Goal: Transaction & Acquisition: Obtain resource

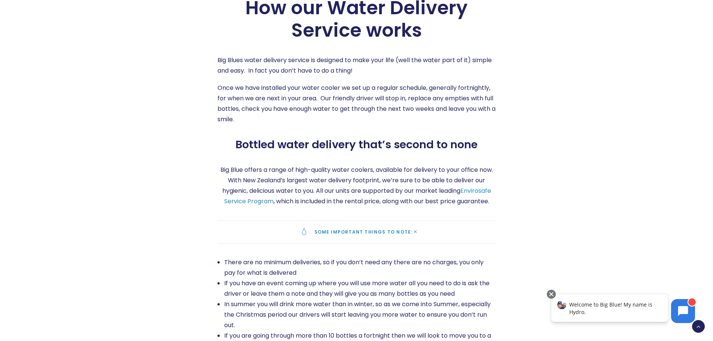
scroll to position [1086, 0]
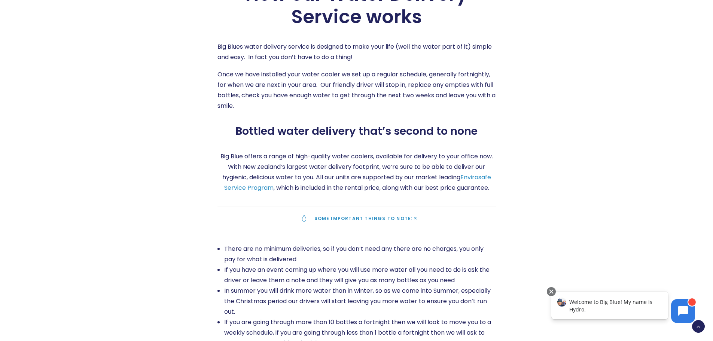
click at [393, 222] on span "Some important things to note:" at bounding box center [363, 218] width 98 height 6
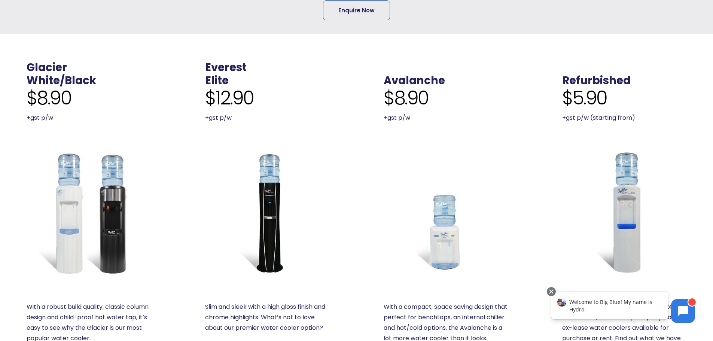
scroll to position [262, 0]
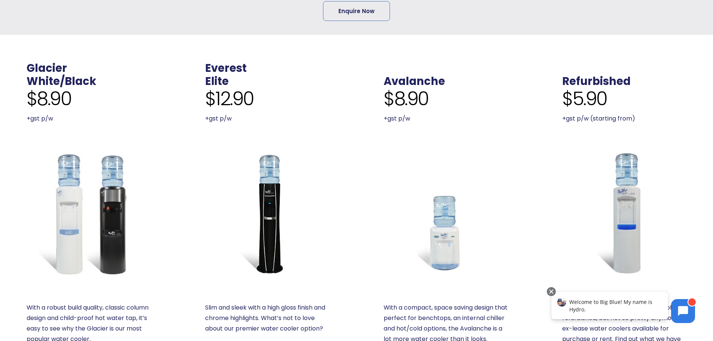
click at [75, 243] on img at bounding box center [89, 213] width 124 height 124
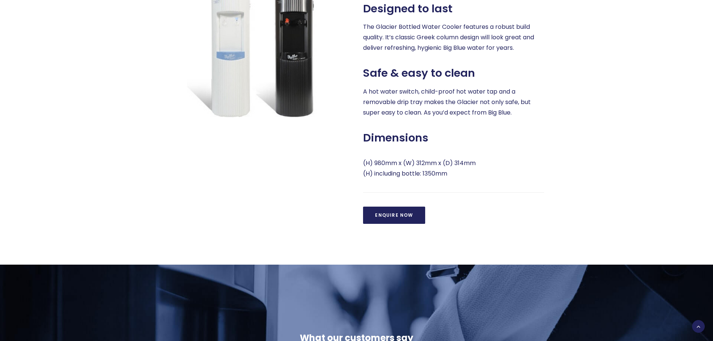
scroll to position [449, 0]
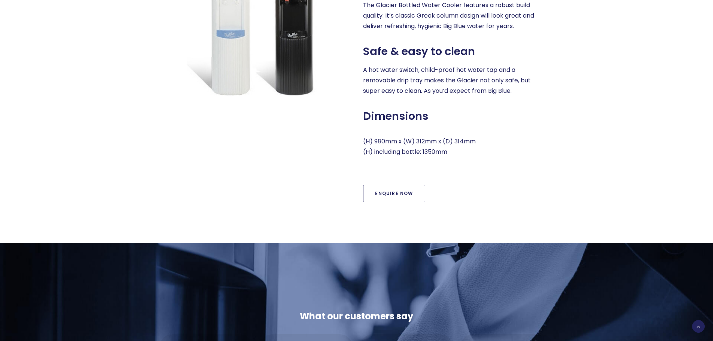
click at [399, 192] on link "Enquire Now" at bounding box center [394, 193] width 62 height 17
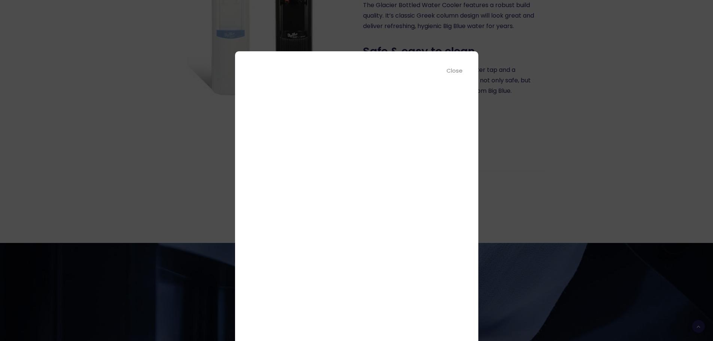
scroll to position [0, 0]
click at [452, 69] on div "Close" at bounding box center [455, 70] width 17 height 9
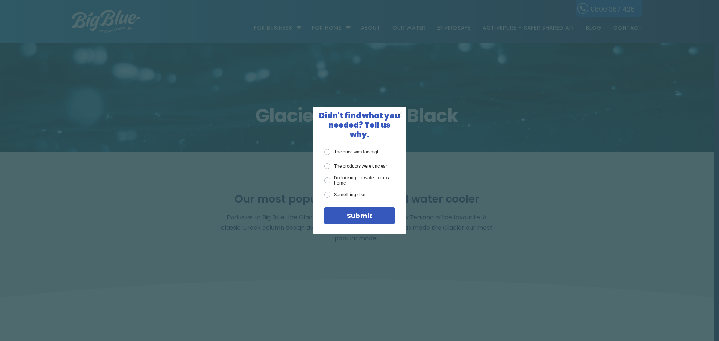
click at [397, 116] on span "X" at bounding box center [399, 114] width 7 height 9
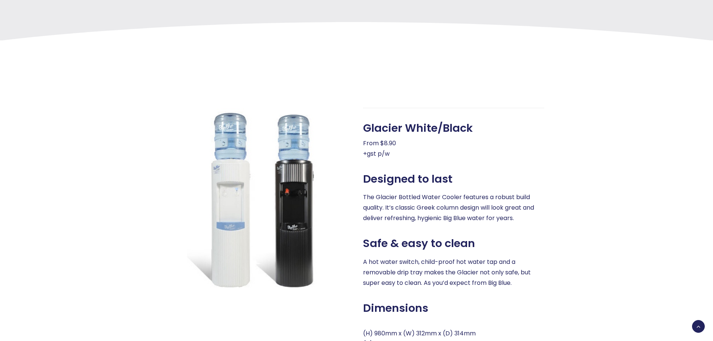
scroll to position [374, 0]
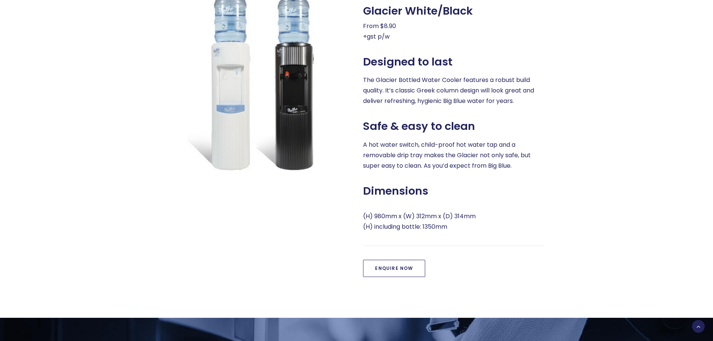
click at [393, 269] on link "Enquire Now" at bounding box center [394, 268] width 62 height 17
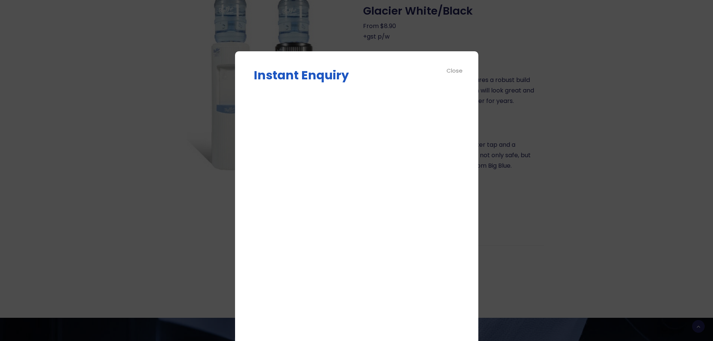
scroll to position [0, 0]
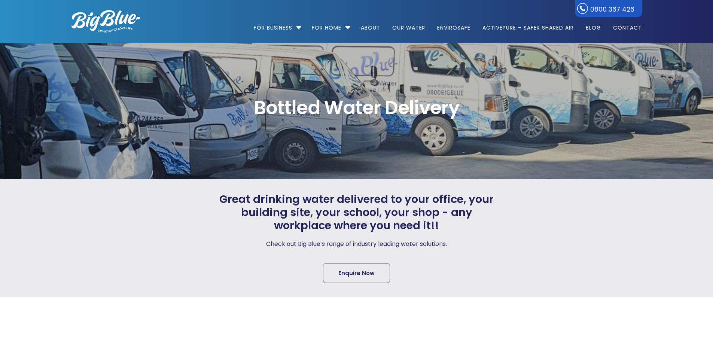
scroll to position [262, 0]
